Goal: Information Seeking & Learning: Learn about a topic

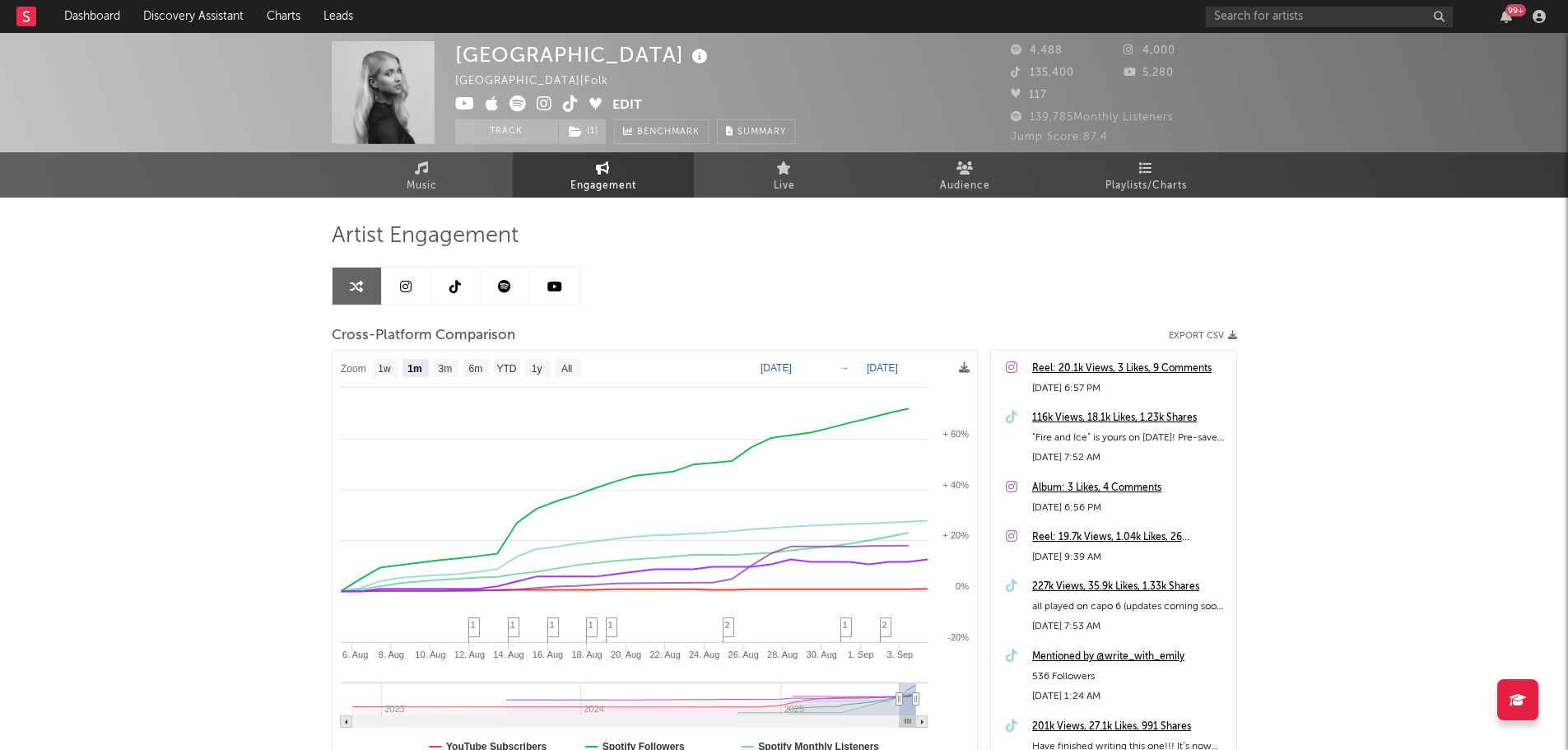
select select "1m"
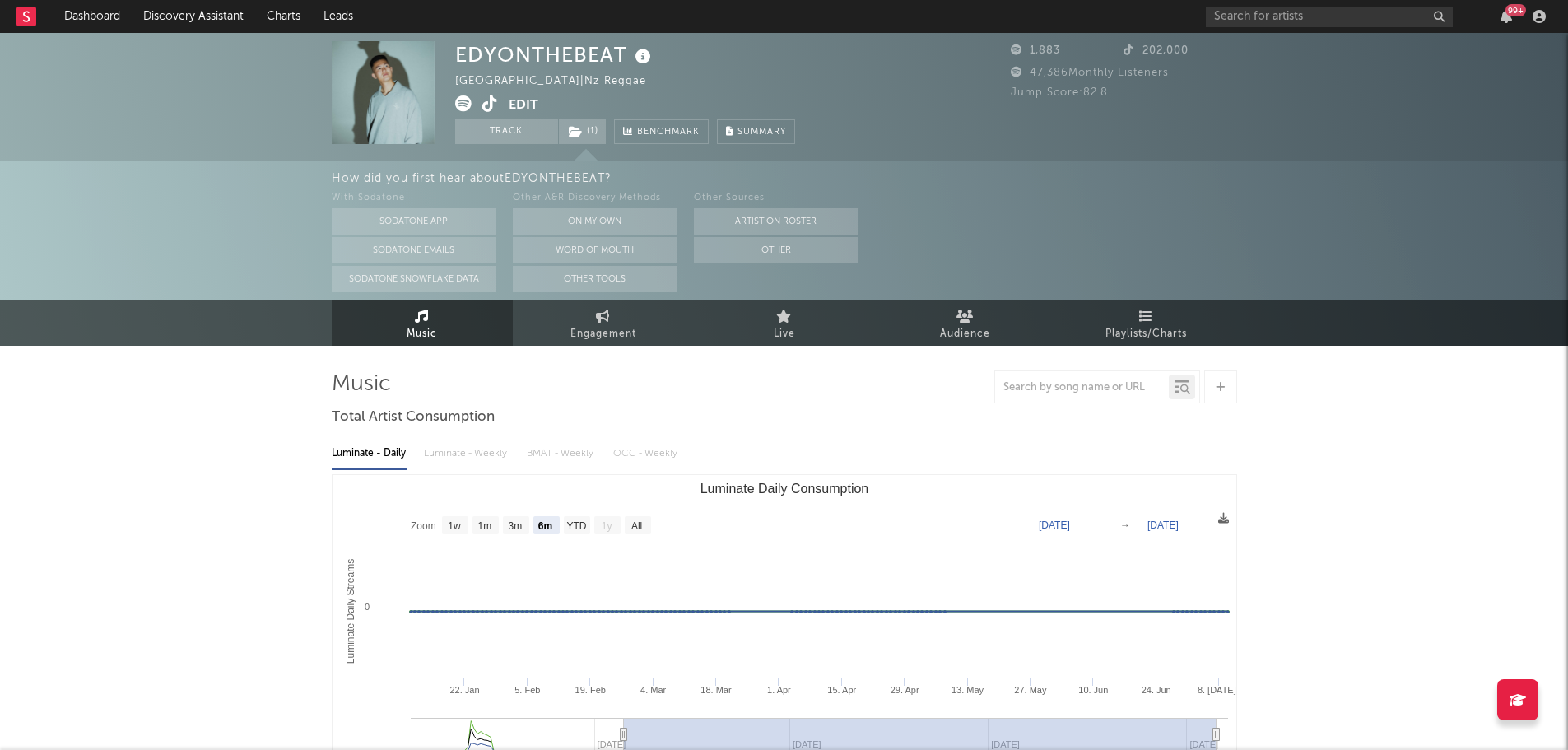
select select "6m"
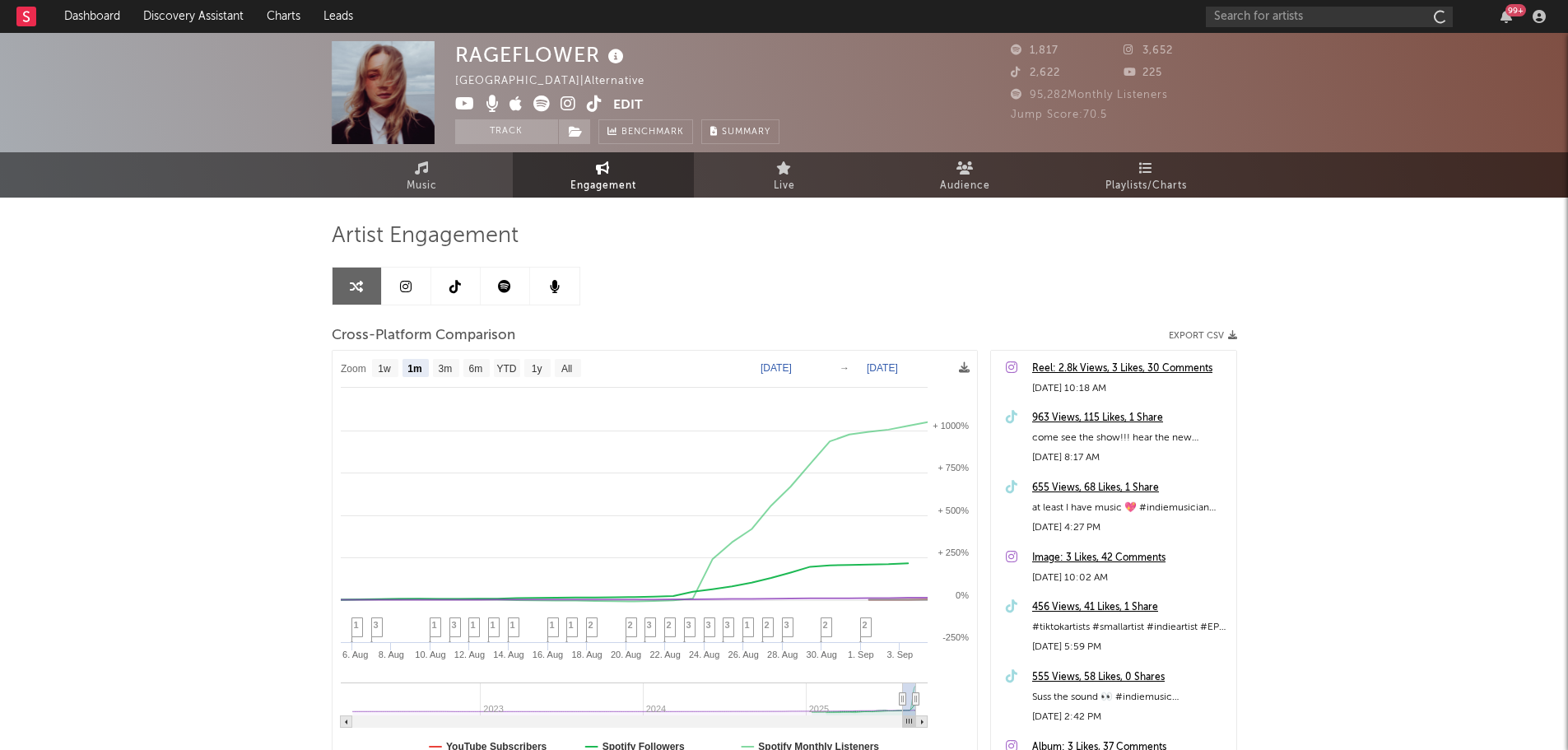
select select "1m"
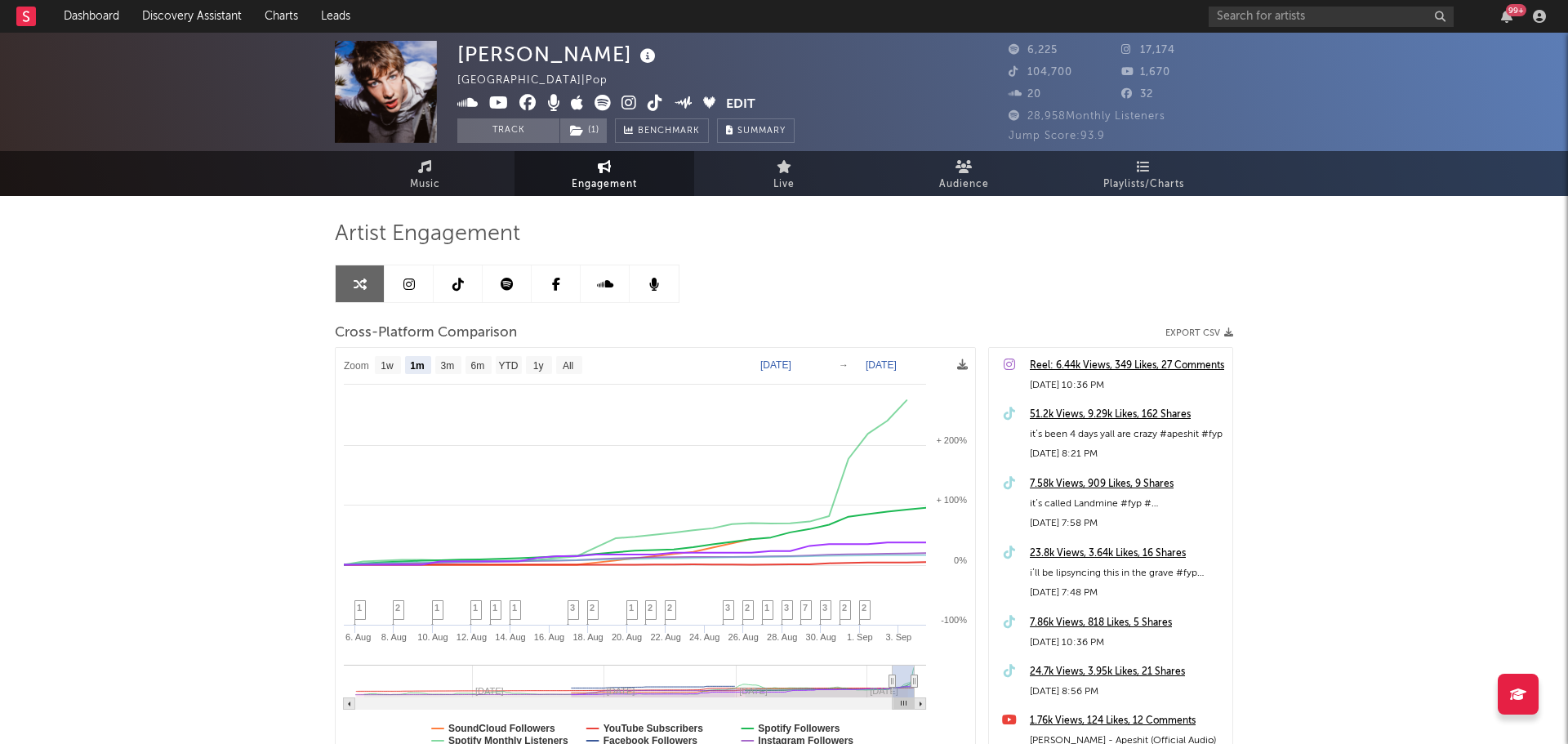
select select "1m"
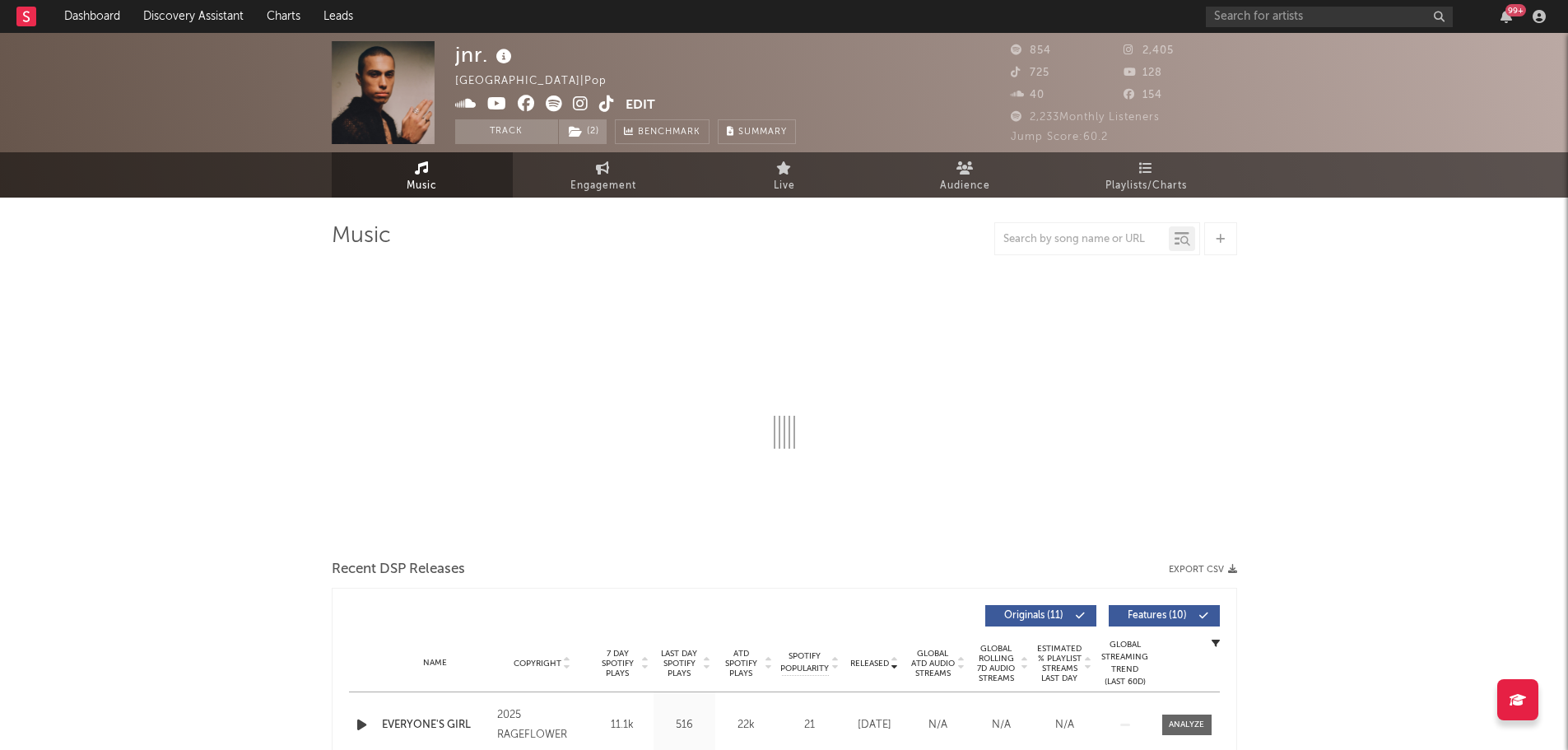
select select "1w"
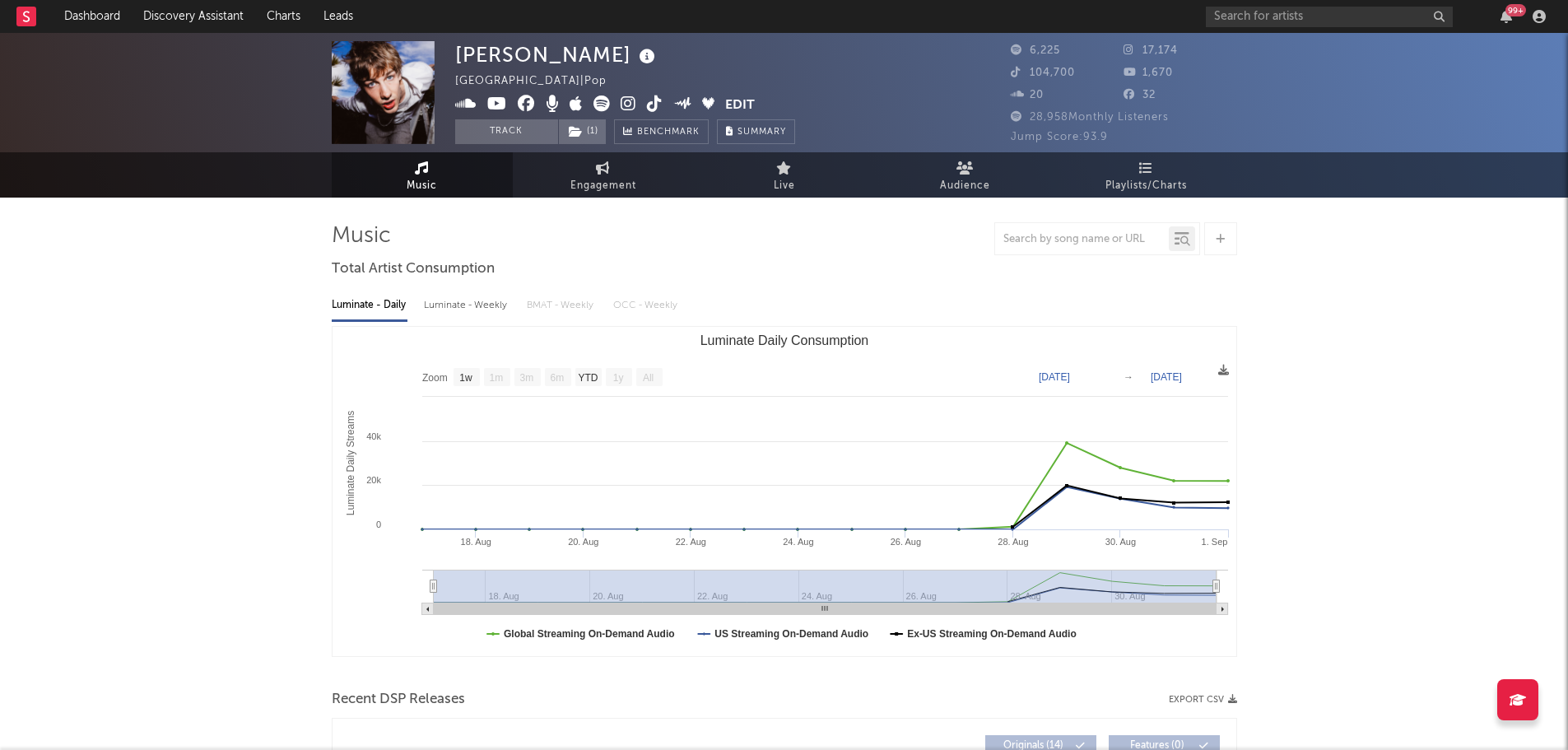
select select "1w"
